Goal: Transaction & Acquisition: Download file/media

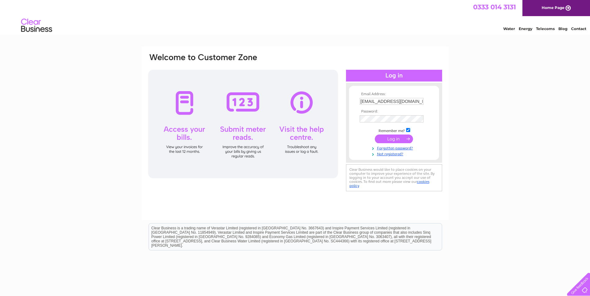
click at [404, 139] on input "submit" at bounding box center [394, 139] width 38 height 9
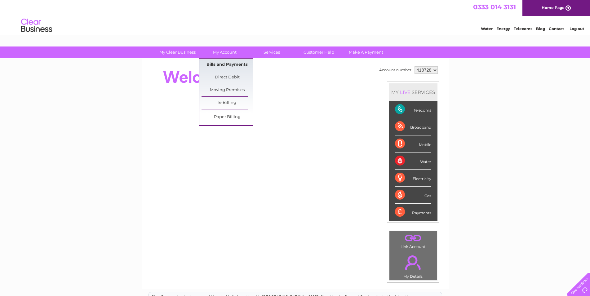
click at [225, 65] on link "Bills and Payments" at bounding box center [227, 65] width 51 height 12
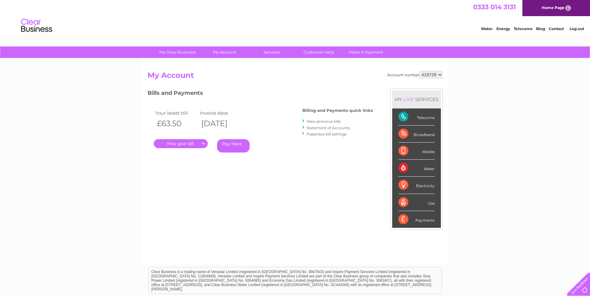
click at [327, 122] on link "View previous bills" at bounding box center [324, 121] width 34 height 5
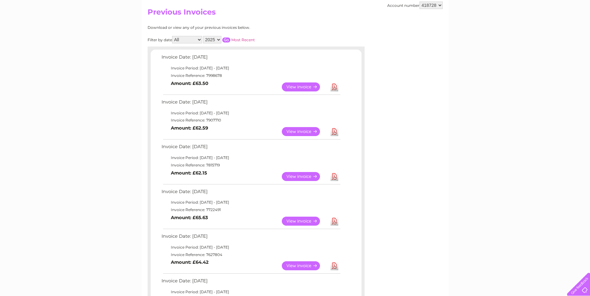
click at [335, 222] on link "Download" at bounding box center [335, 221] width 8 height 9
click at [460, 10] on div "My Clear Business Login Details My Details My Preferences Link Account My Accou…" at bounding box center [295, 264] width 590 height 563
click at [335, 178] on link "Download" at bounding box center [335, 176] width 8 height 9
click at [467, 11] on div "My Clear Business Login Details My Details My Preferences Link Account My Accou…" at bounding box center [295, 264] width 590 height 563
click at [338, 131] on link "Download" at bounding box center [335, 131] width 8 height 9
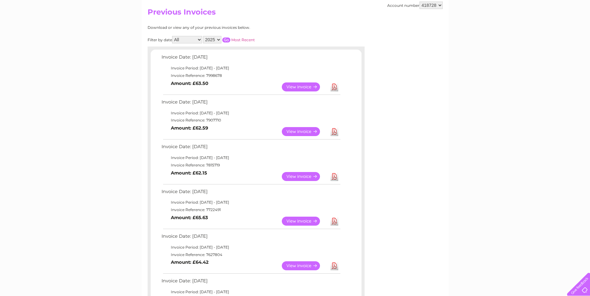
click at [487, 11] on div "My Clear Business Login Details My Details My Preferences Link Account My Accou…" at bounding box center [295, 264] width 590 height 563
